Goal: Task Accomplishment & Management: Manage account settings

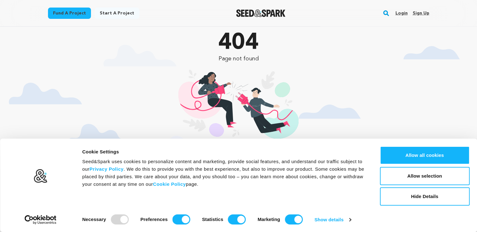
click at [426, 13] on link "Sign up" at bounding box center [421, 13] width 17 height 10
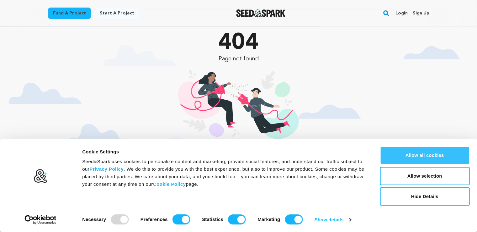
click at [438, 156] on button "Allow all cookies" at bounding box center [425, 155] width 90 height 18
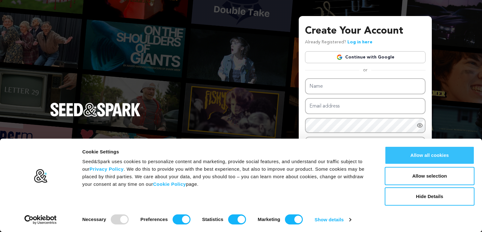
click at [437, 155] on button "Allow all cookies" at bounding box center [430, 155] width 90 height 18
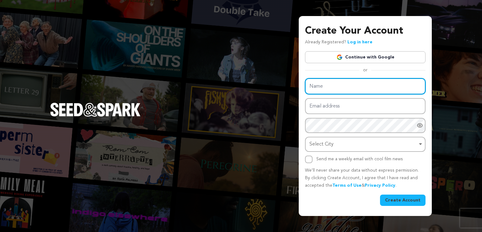
click at [342, 90] on input "Name" at bounding box center [365, 86] width 121 height 16
paste input "Excel Home Innovations"
type input "Excel Home Innovations"
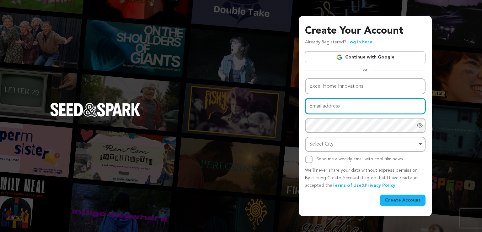
click at [328, 110] on input "Email address" at bounding box center [365, 106] width 121 height 16
paste input "[EMAIL_ADDRESS][DOMAIN_NAME]"
type input "[EMAIL_ADDRESS][DOMAIN_NAME]"
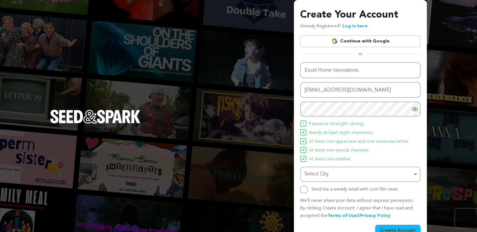
click at [331, 147] on span "At least one special character." at bounding box center [339, 151] width 61 height 8
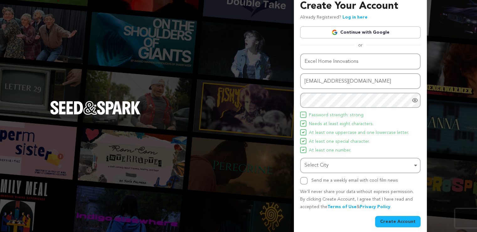
scroll to position [14, 0]
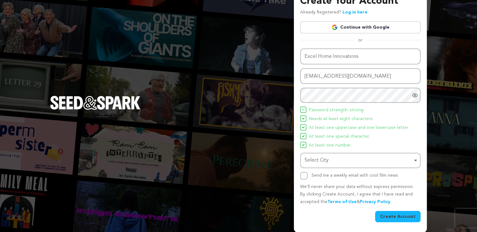
click at [319, 161] on div "Select City Remove item" at bounding box center [359, 160] width 108 height 9
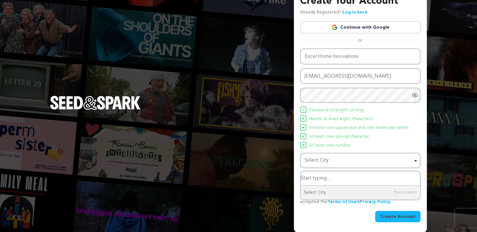
click at [318, 179] on input "Select City" at bounding box center [360, 178] width 119 height 14
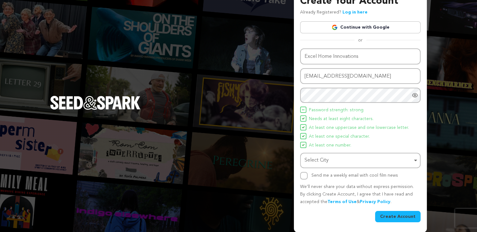
click at [328, 161] on div "Select City Remove item" at bounding box center [359, 160] width 108 height 9
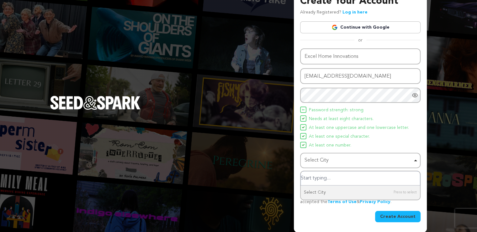
paste input "Craigieburn"
type input "Craigieburn"
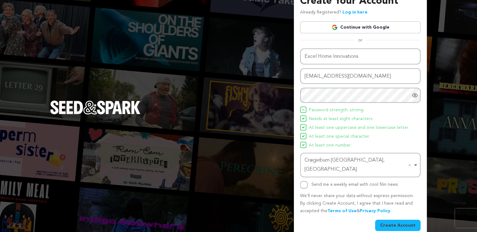
click at [402, 219] on button "Create Account" at bounding box center [398, 224] width 46 height 11
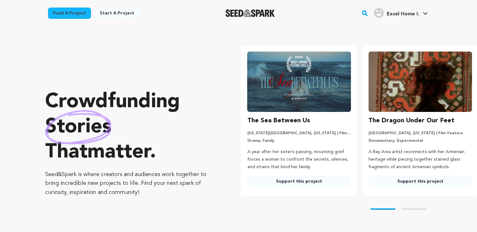
click at [387, 15] on span "Excel Home I." at bounding box center [403, 14] width 33 height 5
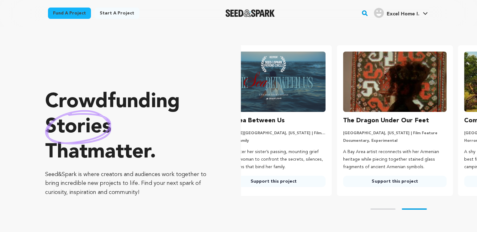
scroll to position [0, 120]
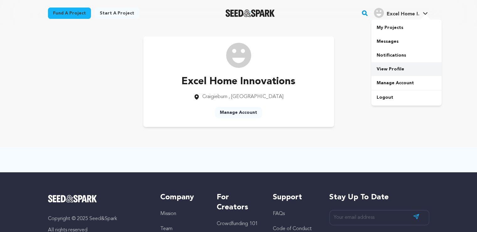
click at [397, 69] on link "View Profile" at bounding box center [407, 69] width 70 height 14
click at [244, 114] on link "Manage Account" at bounding box center [238, 112] width 47 height 11
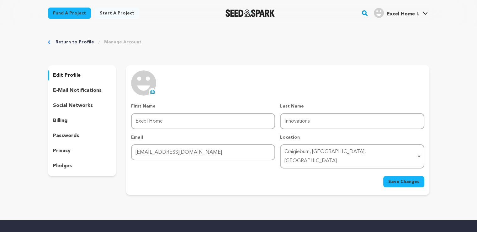
click at [155, 92] on icon at bounding box center [152, 91] width 5 height 5
click at [413, 178] on span "Save Changes" at bounding box center [404, 181] width 31 height 6
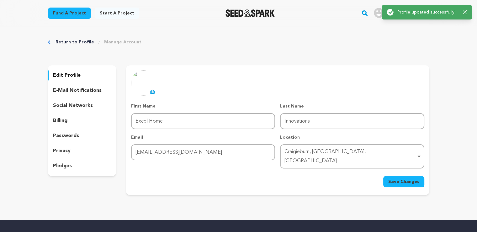
click at [68, 73] on p "edit profile" at bounding box center [67, 76] width 28 height 8
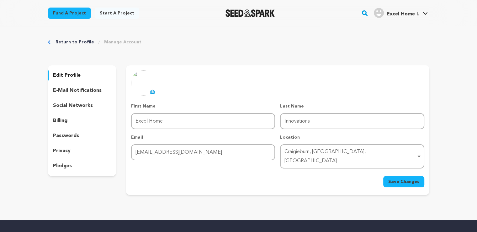
click at [74, 77] on p "edit profile" at bounding box center [67, 76] width 28 height 8
drag, startPoint x: 68, startPoint y: 77, endPoint x: 64, endPoint y: 76, distance: 3.7
click at [64, 76] on p "edit profile" at bounding box center [67, 76] width 28 height 8
click at [78, 40] on link "Return to Profile" at bounding box center [75, 42] width 39 height 6
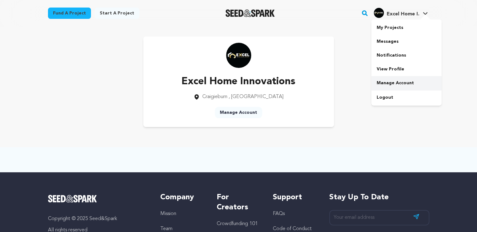
click at [394, 82] on link "Manage Account" at bounding box center [407, 83] width 70 height 14
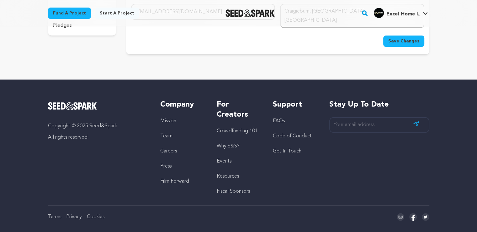
scroll to position [46, 0]
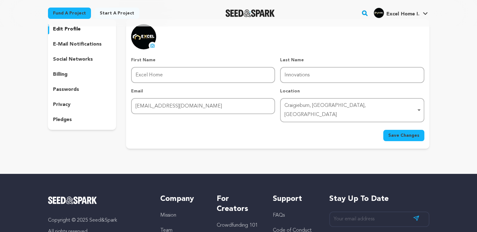
click at [63, 60] on p "social networks" at bounding box center [73, 60] width 40 height 8
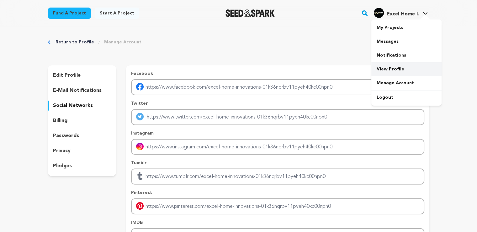
click at [393, 69] on link "View Profile" at bounding box center [407, 69] width 70 height 14
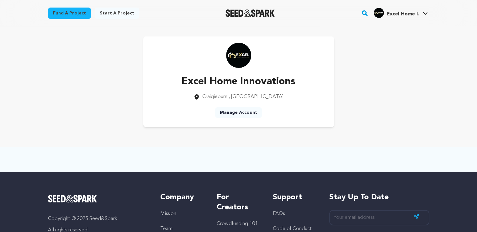
click at [235, 110] on link "Manage Account" at bounding box center [238, 112] width 47 height 11
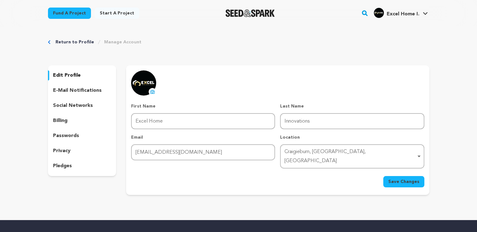
click at [65, 168] on p "pledges" at bounding box center [62, 166] width 19 height 8
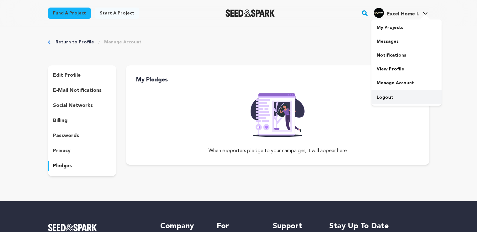
click at [386, 99] on link "Logout" at bounding box center [407, 97] width 70 height 14
